Goal: Find specific page/section: Find specific page/section

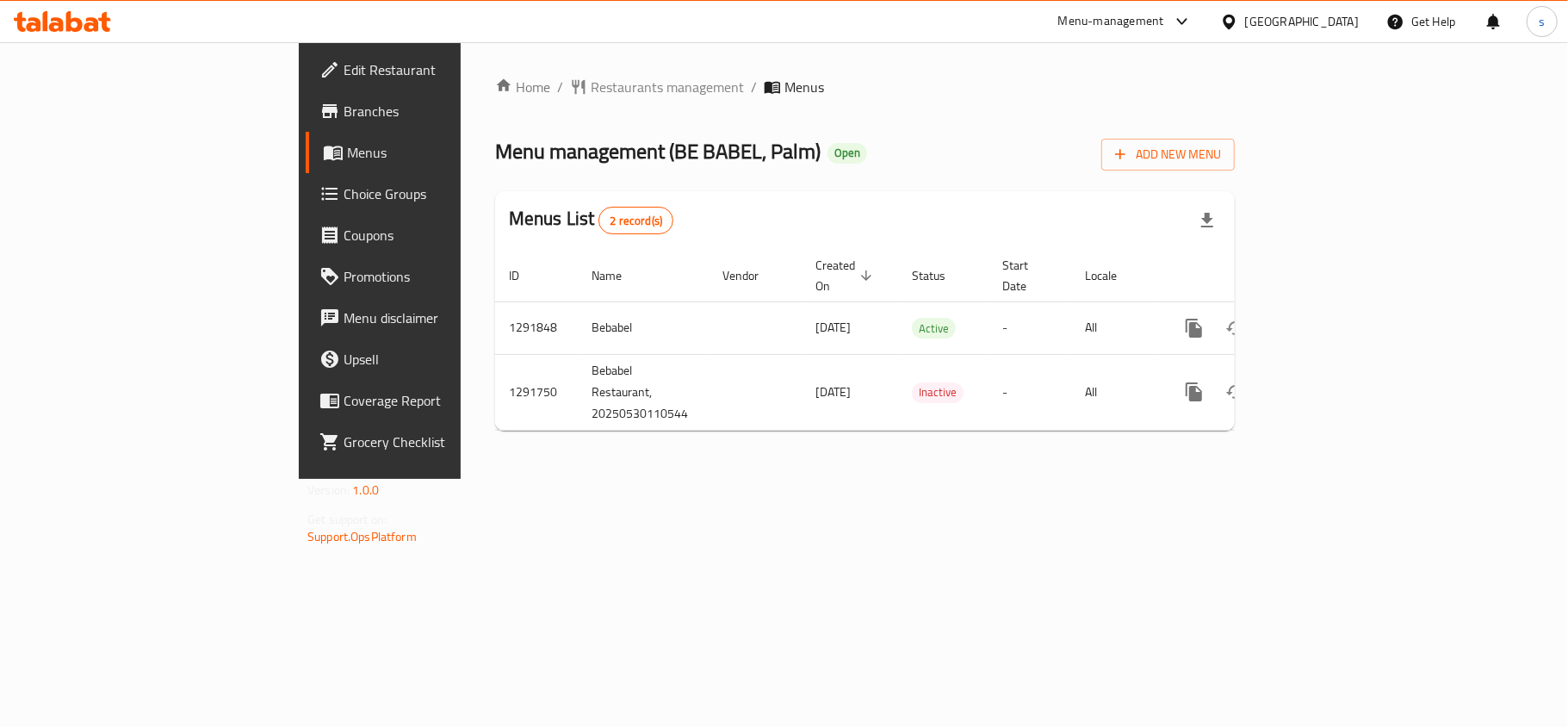
click at [1339, 22] on div "[GEOGRAPHIC_DATA]" at bounding box center [1302, 21] width 114 height 19
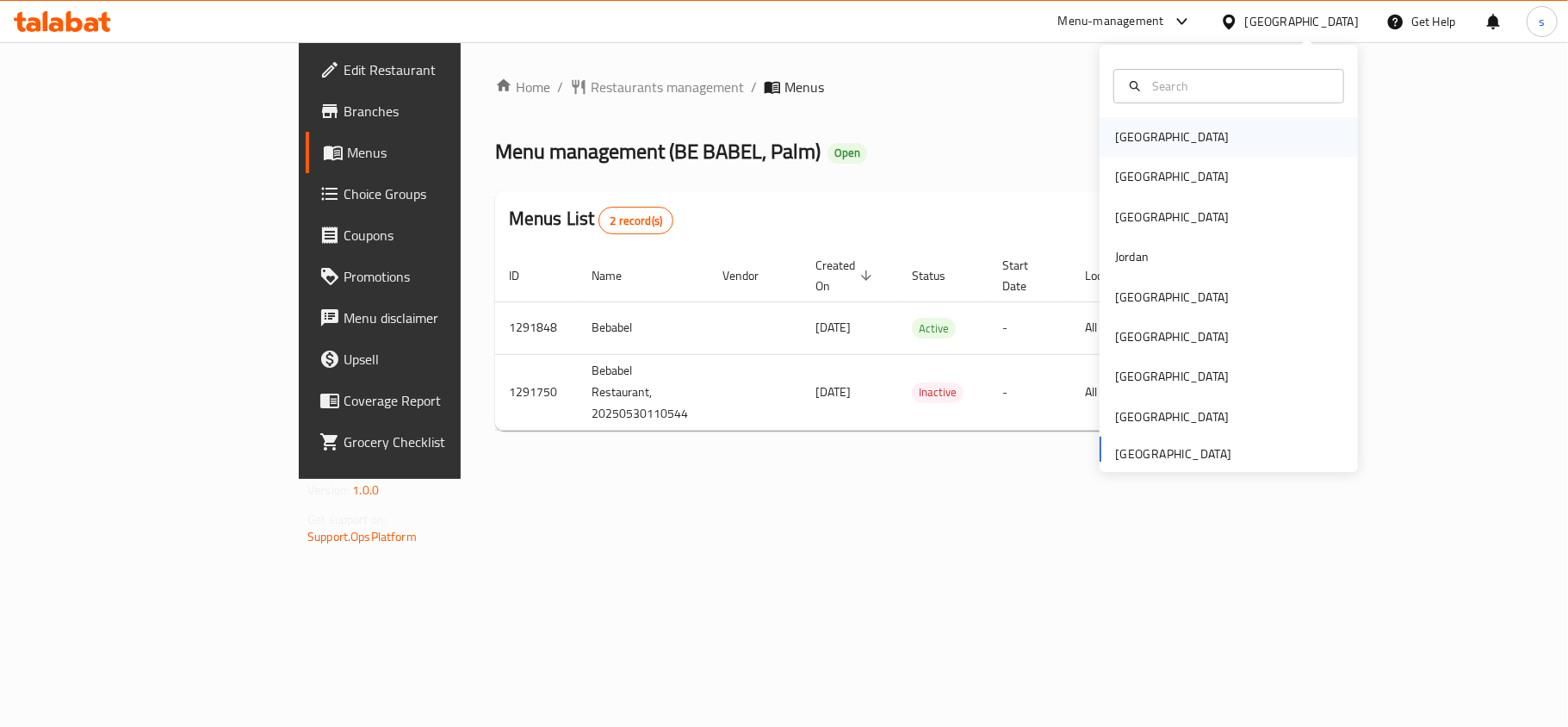
click at [1115, 134] on div "[GEOGRAPHIC_DATA]" at bounding box center [1172, 136] width 114 height 19
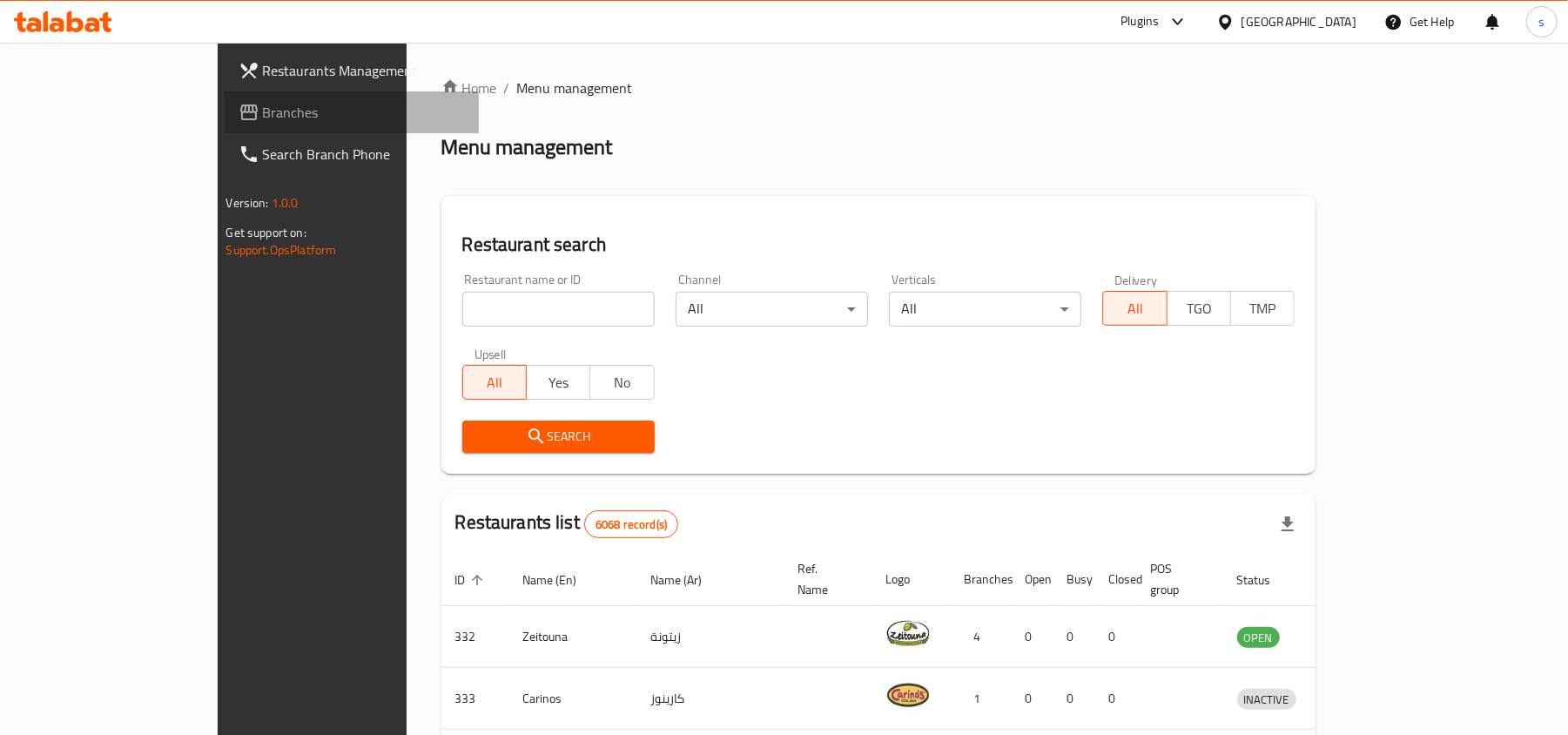
click at [263, 110] on span "Branches" at bounding box center [364, 111] width 202 height 21
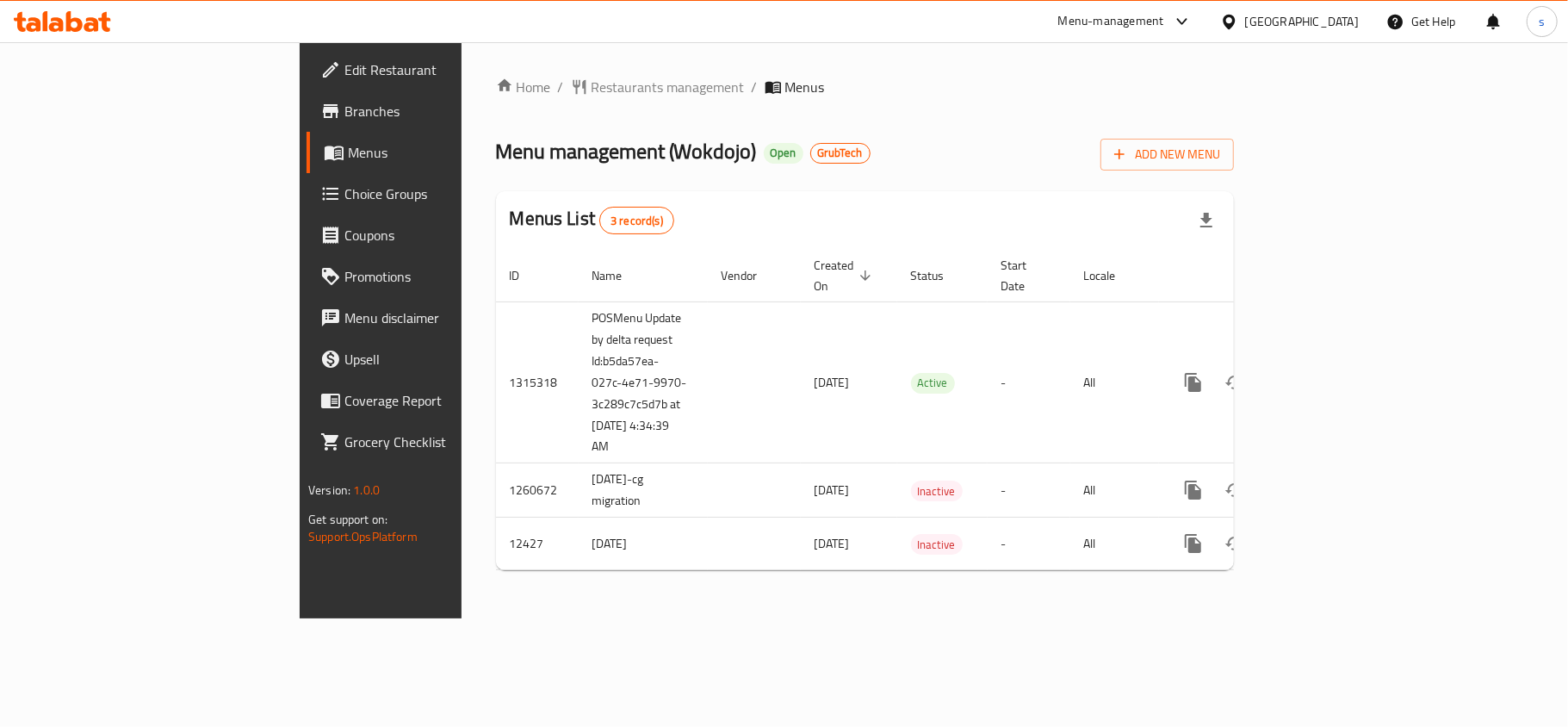
click at [741, 85] on ol "Home / Restaurants management / Menus" at bounding box center [865, 86] width 738 height 20
click at [591, 94] on span "Restaurants management" at bounding box center [668, 86] width 154 height 20
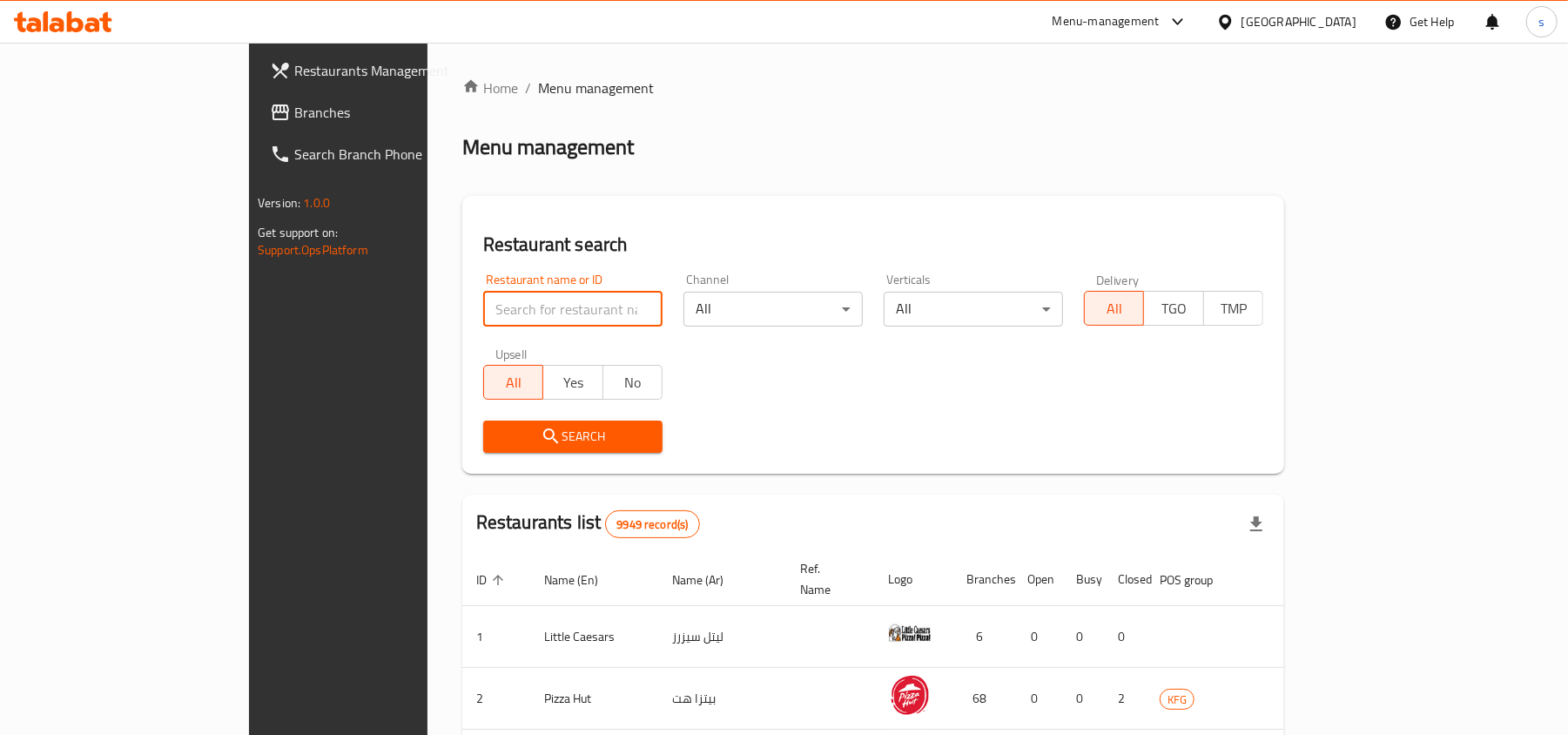
click at [483, 292] on input "search" at bounding box center [573, 309] width 179 height 35
paste input "7669"
type input "7669"
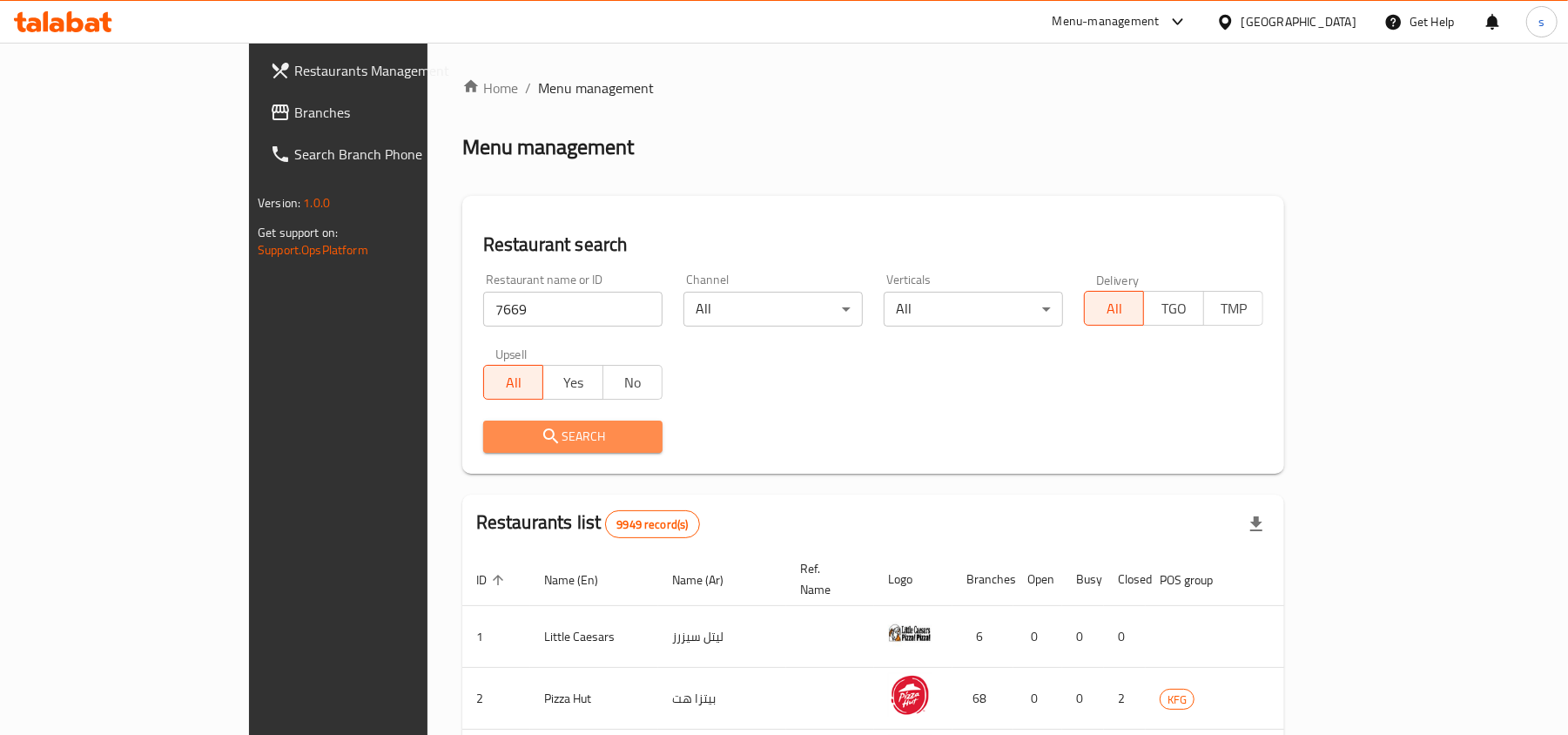
click at [497, 434] on span "Search" at bounding box center [573, 436] width 152 height 21
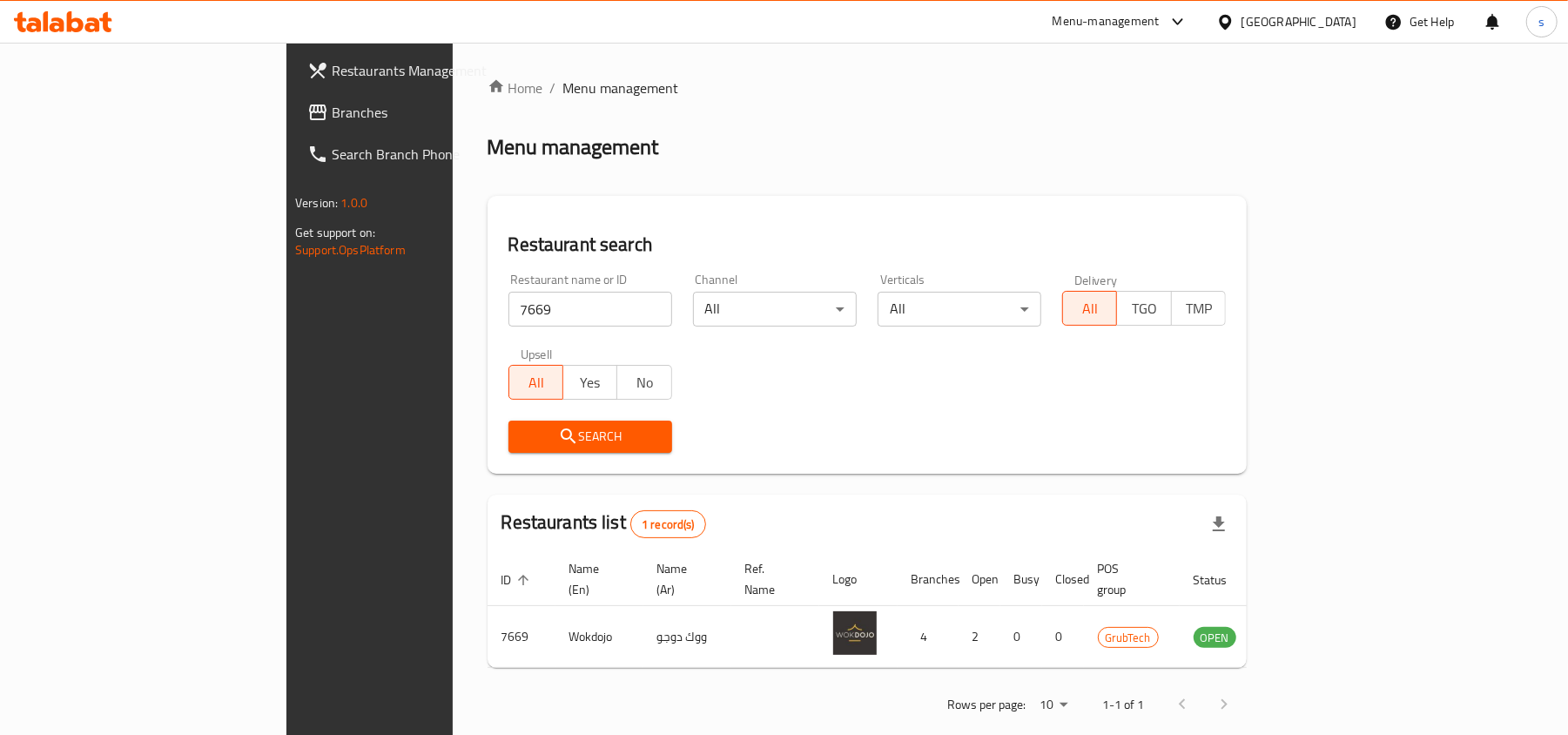
click at [1330, 19] on div "[GEOGRAPHIC_DATA]" at bounding box center [1299, 21] width 115 height 19
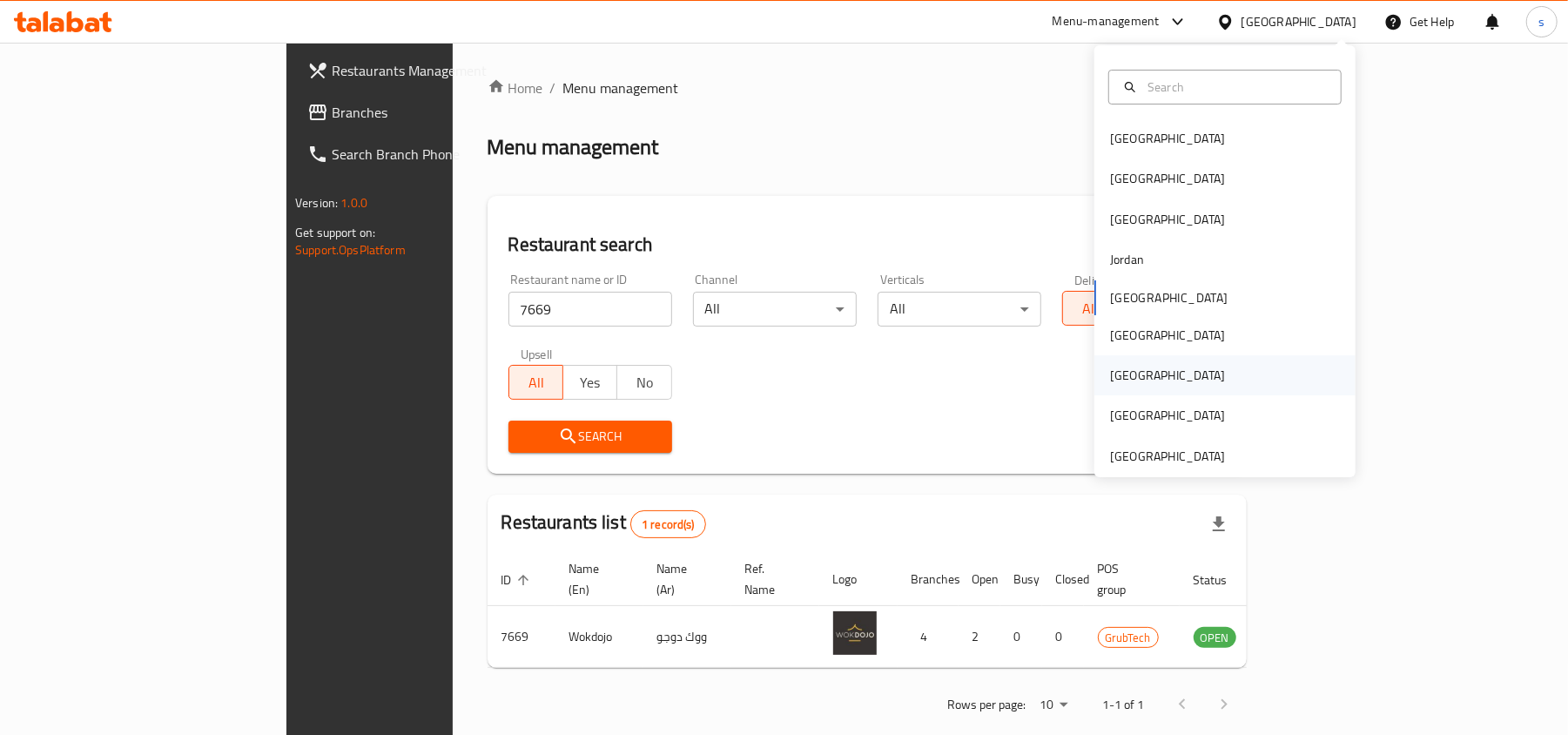
click at [1116, 380] on div "[GEOGRAPHIC_DATA]" at bounding box center [1167, 375] width 115 height 19
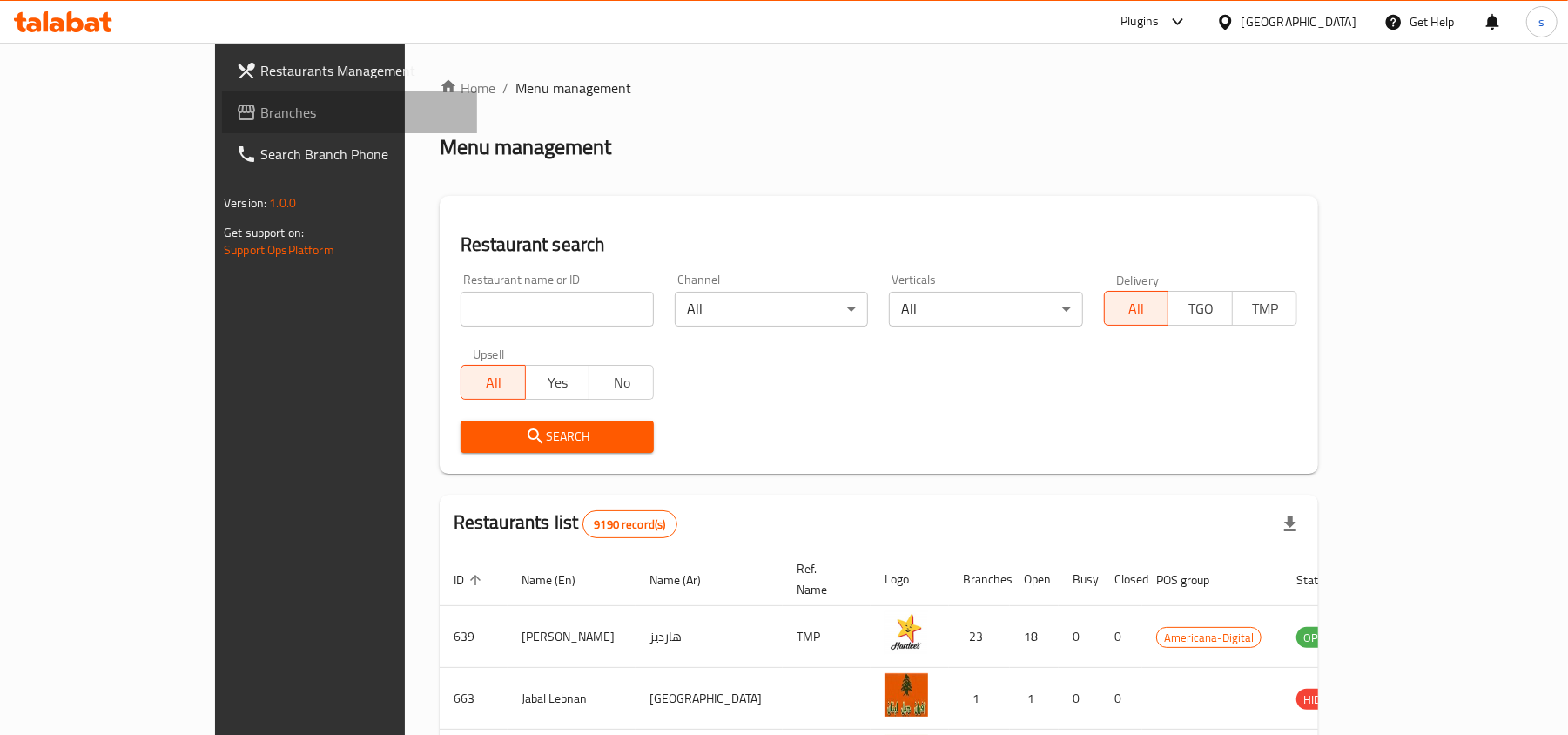
click at [260, 115] on span "Branches" at bounding box center [361, 111] width 202 height 21
